Goal: Task Accomplishment & Management: Complete application form

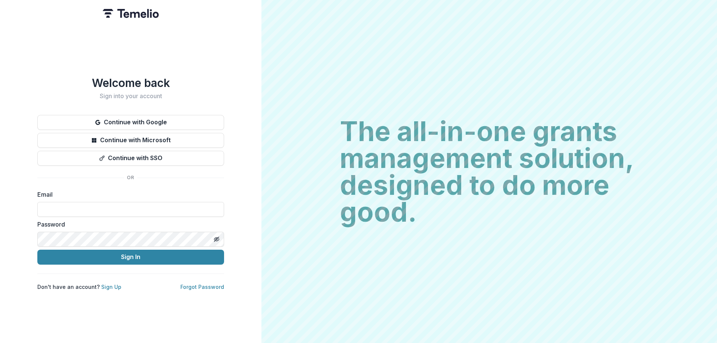
drag, startPoint x: 0, startPoint y: 0, endPoint x: 108, endPoint y: 205, distance: 231.4
click at [108, 205] on input at bounding box center [130, 209] width 187 height 15
type input "**********"
click at [216, 237] on line "Toggle password visibility" at bounding box center [216, 239] width 4 height 4
click at [164, 257] on button "Sign In" at bounding box center [130, 257] width 187 height 15
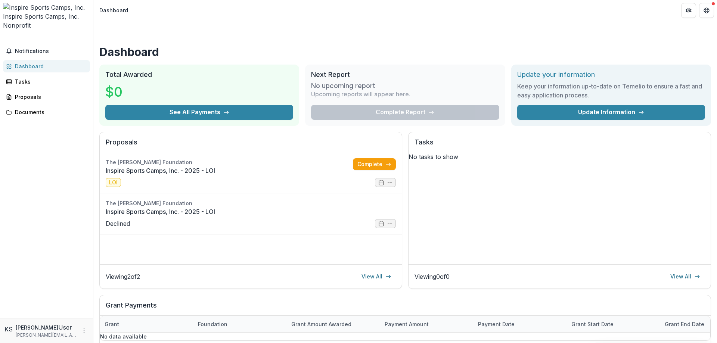
click at [384, 208] on link "Inspire Sports Camps, Inc. - 2025 - LOI" at bounding box center [251, 211] width 290 height 9
click at [365, 158] on link "Complete" at bounding box center [374, 164] width 43 height 12
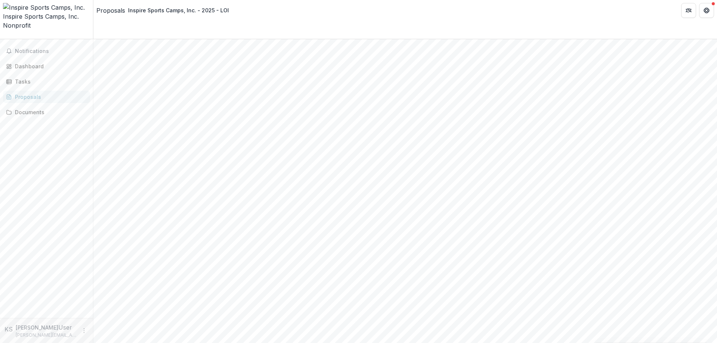
scroll to position [311, 0]
